Goal: Browse casually

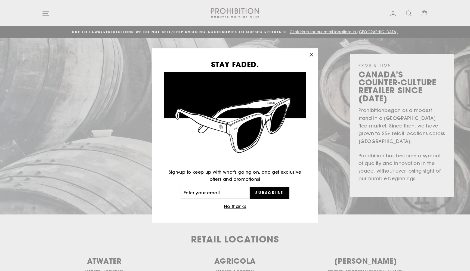
click at [310, 54] on icon "button" at bounding box center [311, 54] width 3 height 3
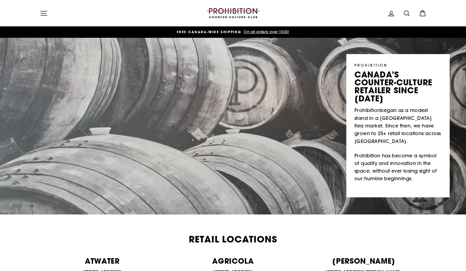
click at [45, 11] on icon "button" at bounding box center [44, 13] width 6 height 4
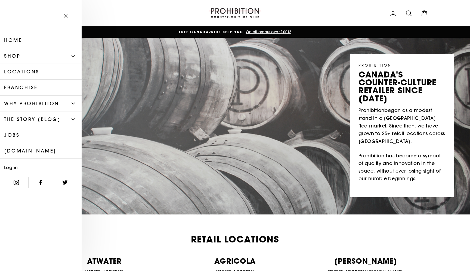
click at [20, 56] on link "Shop" at bounding box center [32, 56] width 65 height 16
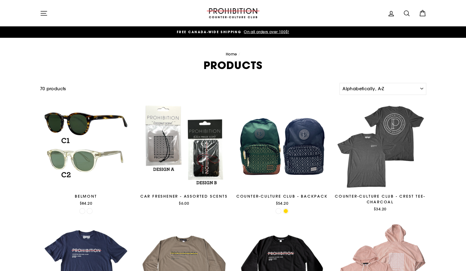
click at [45, 14] on icon "button" at bounding box center [44, 14] width 8 height 8
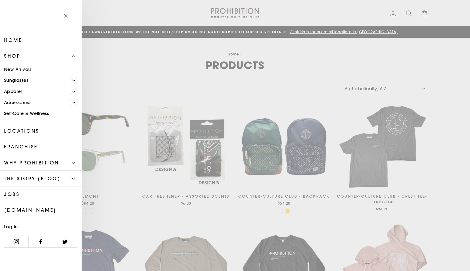
click at [72, 162] on icon "Primary" at bounding box center [73, 162] width 3 height 3
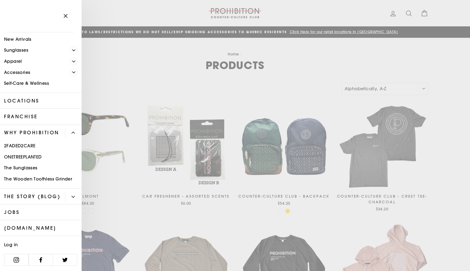
scroll to position [53, 0]
click at [71, 192] on button "Primary" at bounding box center [73, 197] width 17 height 10
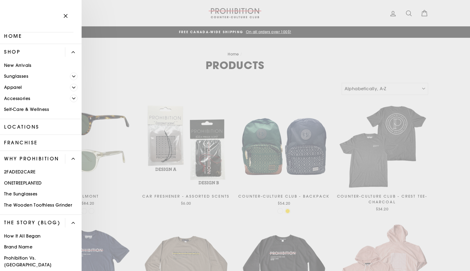
scroll to position [0, 0]
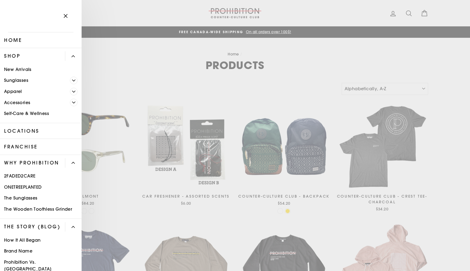
click at [65, 92] on link "Apparel" at bounding box center [35, 91] width 70 height 11
click at [72, 103] on icon "Primary" at bounding box center [73, 102] width 3 height 3
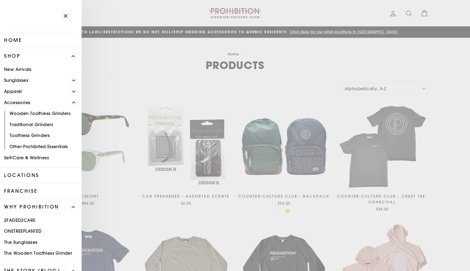
click at [72, 102] on icon "Primary" at bounding box center [73, 102] width 3 height 1
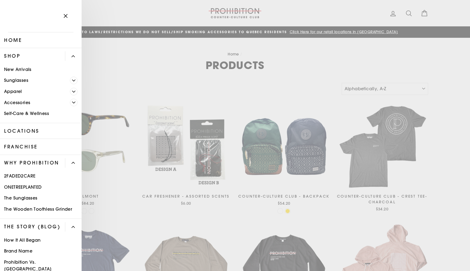
click at [44, 113] on link "Self-Care & Wellness" at bounding box center [41, 113] width 82 height 11
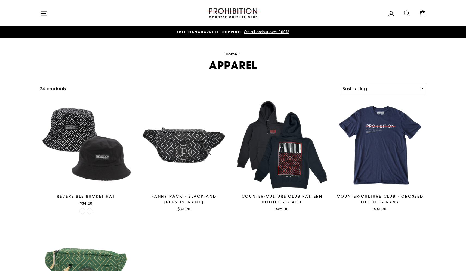
select select "best-selling"
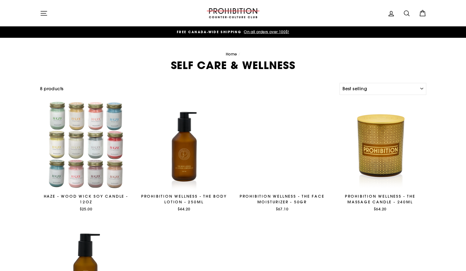
select select "best-selling"
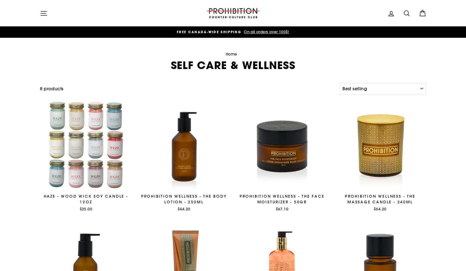
click at [44, 16] on icon "button" at bounding box center [44, 14] width 8 height 8
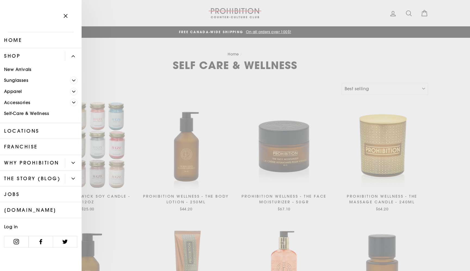
click at [29, 48] on li "Home" at bounding box center [41, 40] width 82 height 16
click at [20, 39] on link "Home" at bounding box center [41, 40] width 82 height 16
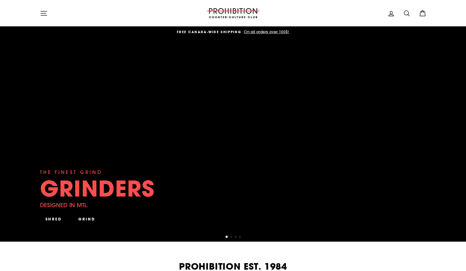
scroll to position [1, 0]
